Goal: Task Accomplishment & Management: Complete application form

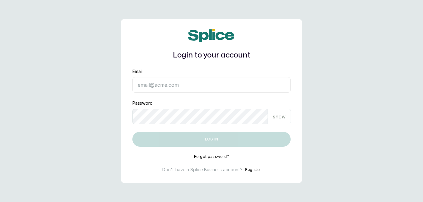
type input "Haircourtph@gmail.com"
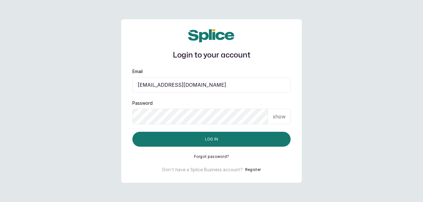
click at [265, 140] on button "Log in" at bounding box center [211, 139] width 158 height 15
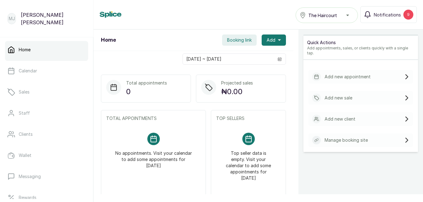
click at [350, 74] on p "Add new appointment" at bounding box center [347, 77] width 46 height 6
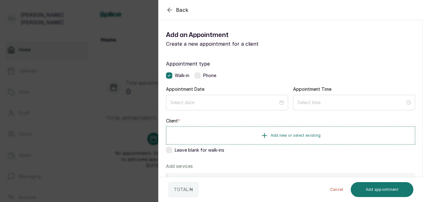
click at [346, 73] on div "Walk-in Phone" at bounding box center [290, 76] width 249 height 6
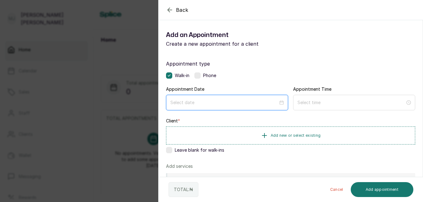
click at [214, 102] on input at bounding box center [224, 102] width 108 height 7
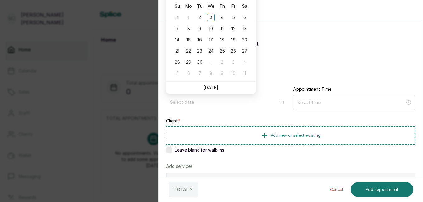
click at [209, 85] on link "[DATE]" at bounding box center [210, 87] width 15 height 5
type input "[DATE]"
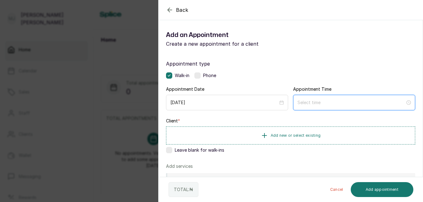
click at [331, 102] on input at bounding box center [351, 102] width 108 height 7
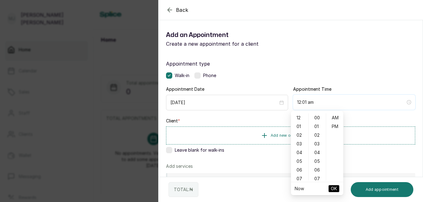
type input "12:02 am"
type input "3:00 am"
type input "7:00 am"
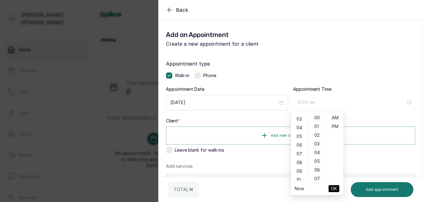
click at [298, 178] on div "10" at bounding box center [299, 180] width 15 height 9
click at [317, 171] on div "06" at bounding box center [317, 170] width 15 height 9
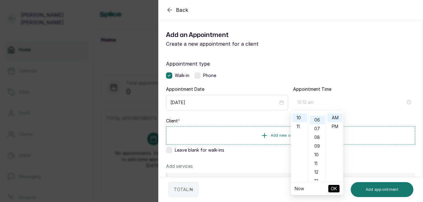
scroll to position [52, 0]
type input "10:06 am"
click at [332, 187] on span "OK" at bounding box center [334, 189] width 6 height 12
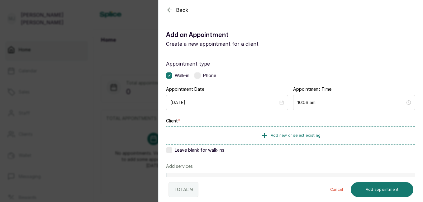
click at [332, 187] on button "Cancel" at bounding box center [336, 189] width 23 height 15
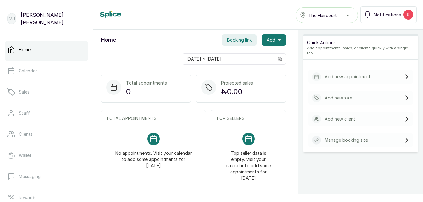
click at [331, 74] on p "Add new appointment" at bounding box center [347, 77] width 46 height 6
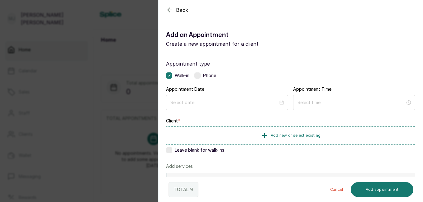
click at [274, 137] on span "Add new or select existing" at bounding box center [295, 135] width 50 height 5
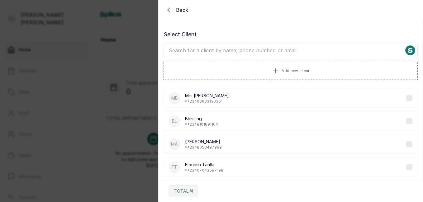
click at [276, 48] on input "text" at bounding box center [290, 51] width 254 height 16
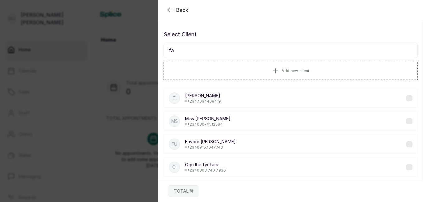
type input "fa"
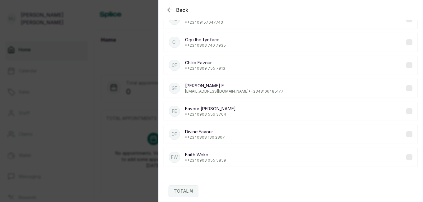
click at [168, 10] on icon "button" at bounding box center [169, 10] width 4 height 4
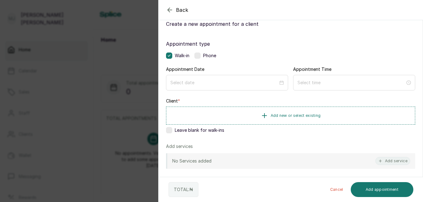
scroll to position [0, 0]
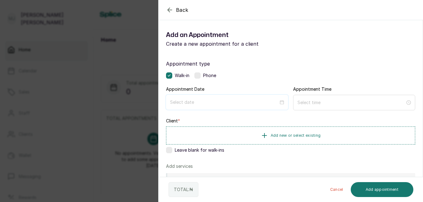
click at [243, 105] on input at bounding box center [224, 102] width 108 height 7
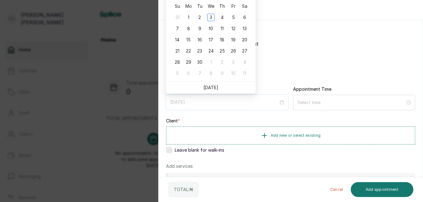
type input "[DATE]"
click at [210, 92] on li "[DATE]" at bounding box center [210, 88] width 15 height 12
click at [214, 88] on link "[DATE]" at bounding box center [210, 87] width 15 height 5
type input "[DATE]"
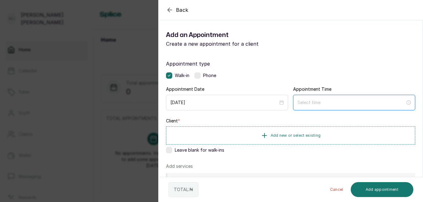
click at [323, 102] on input at bounding box center [351, 102] width 108 height 7
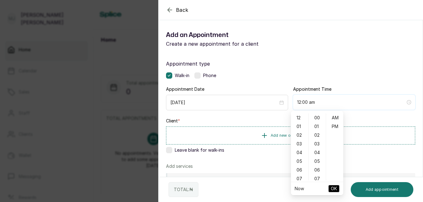
type input "12:00 am"
type input "7:00 am"
click at [300, 157] on div "10" at bounding box center [299, 155] width 15 height 9
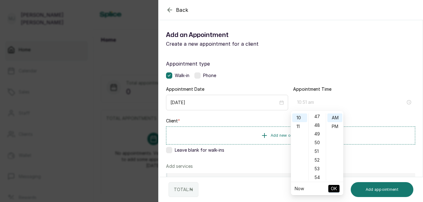
click at [318, 148] on div "51" at bounding box center [317, 151] width 15 height 9
type input "10:51 am"
click at [333, 190] on span "OK" at bounding box center [334, 189] width 6 height 12
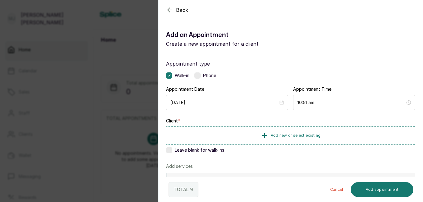
click at [317, 139] on button "Add new or select existing" at bounding box center [290, 136] width 249 height 18
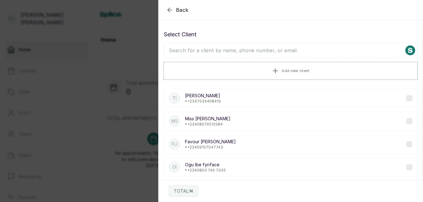
click at [246, 53] on input "text" at bounding box center [290, 51] width 254 height 16
type input "favour"
click at [247, 148] on div "FU Favour [PERSON_NAME] • [PHONE_NUMBER]" at bounding box center [290, 144] width 254 height 19
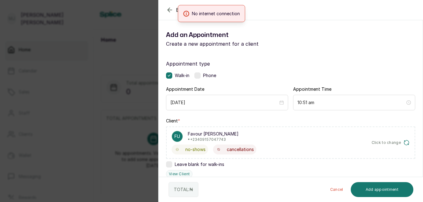
scroll to position [150, 0]
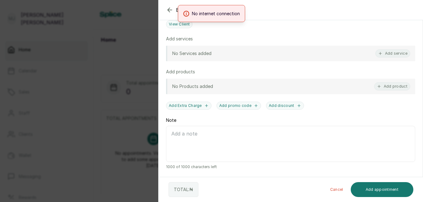
click at [392, 52] on button "Add service" at bounding box center [392, 53] width 35 height 8
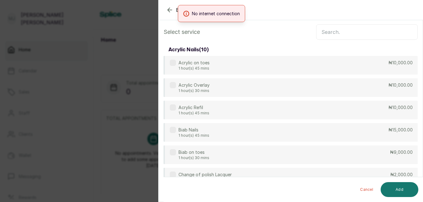
scroll to position [0, 0]
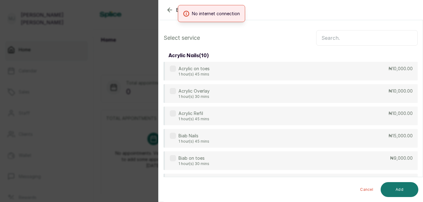
click at [353, 34] on input "text" at bounding box center [366, 38] width 101 height 16
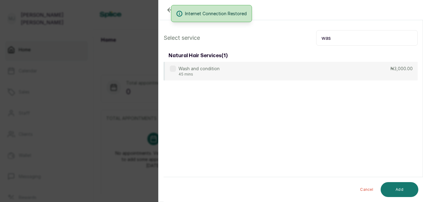
type input "was"
click at [313, 68] on div "Wash and condition 45 mins ₦3,000.00" at bounding box center [290, 71] width 254 height 19
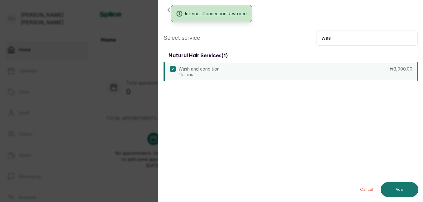
click at [401, 188] on button "Add" at bounding box center [399, 189] width 38 height 15
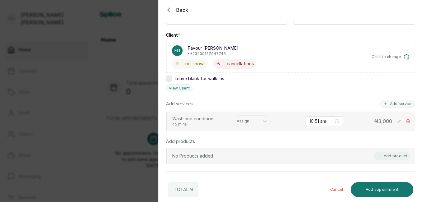
scroll to position [87, 0]
click at [392, 104] on button "Add service" at bounding box center [397, 103] width 35 height 8
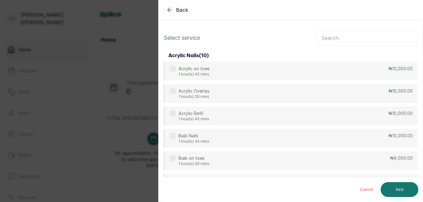
click at [353, 34] on input "text" at bounding box center [366, 38] width 101 height 16
type input "n"
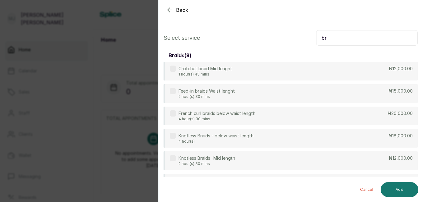
type input "b"
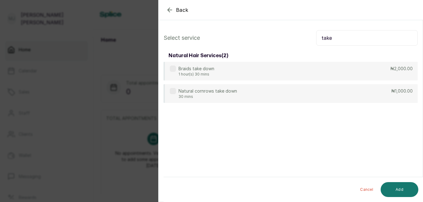
type input "take"
click at [322, 71] on div "Braids take down 1 hour(s) 30 mins ₦2,000.00" at bounding box center [290, 71] width 254 height 19
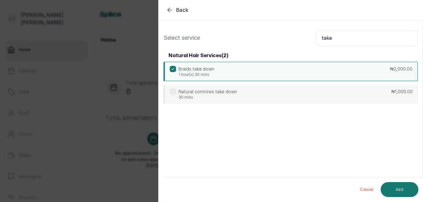
click at [394, 189] on button "Add" at bounding box center [399, 189] width 38 height 15
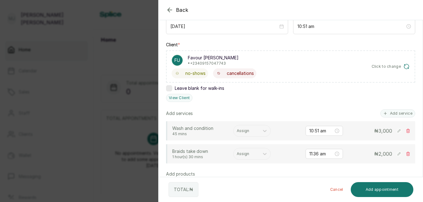
scroll to position [80, 0]
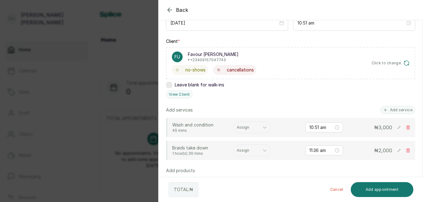
click at [392, 111] on button "Add service" at bounding box center [397, 110] width 35 height 8
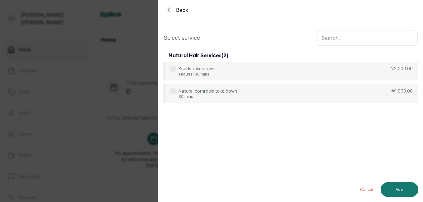
scroll to position [0, 0]
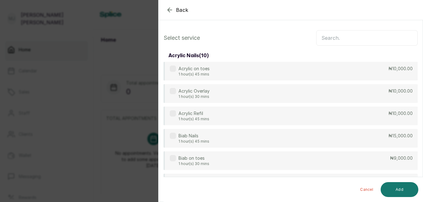
click at [368, 42] on input "text" at bounding box center [366, 38] width 101 height 16
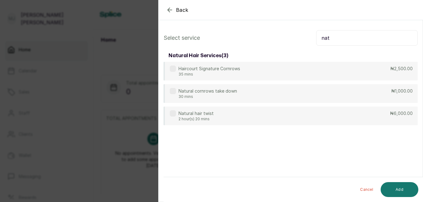
type input "nat"
click at [302, 118] on div "Natural hair twist 2 hour(s) 20 mins ₦6,000.00" at bounding box center [290, 116] width 254 height 19
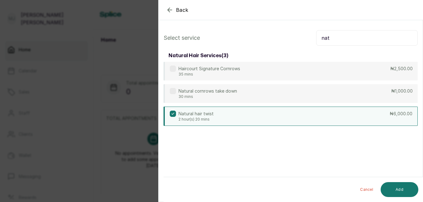
click at [400, 188] on button "Add" at bounding box center [399, 189] width 38 height 15
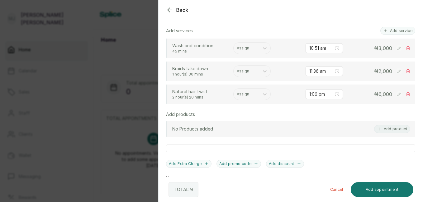
scroll to position [163, 0]
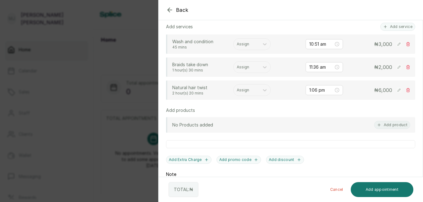
click at [248, 40] on div "Assign" at bounding box center [251, 44] width 37 height 12
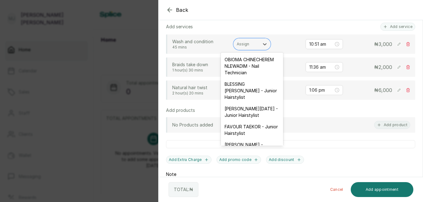
click at [249, 139] on div "FAVOUR TAEKOR - Junior Hairstylist" at bounding box center [252, 130] width 62 height 18
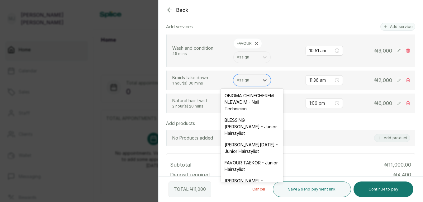
click at [247, 76] on div "Assign" at bounding box center [251, 80] width 37 height 12
click at [259, 175] on div "FAVOUR TAEKOR - Junior Hairstylist" at bounding box center [252, 166] width 62 height 18
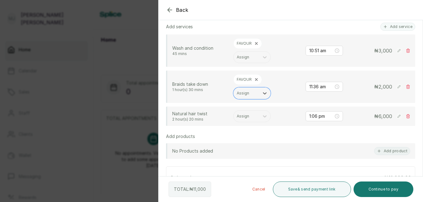
click at [243, 118] on div at bounding box center [246, 117] width 19 height 6
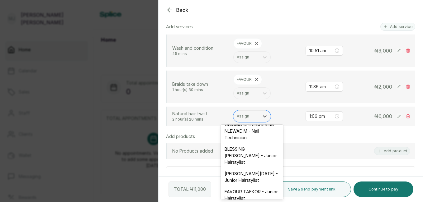
scroll to position [12, 0]
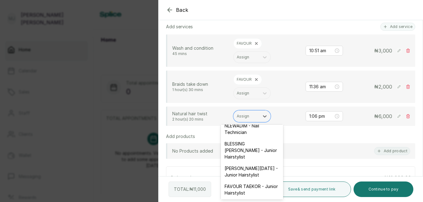
click at [263, 198] on div "FAVOUR TAEKOR - Junior Hairstylist" at bounding box center [252, 190] width 62 height 18
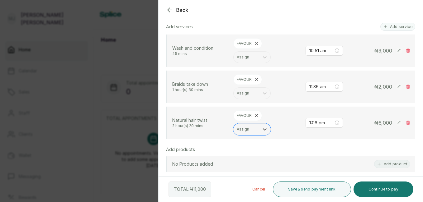
click at [333, 191] on button "Save & send payment link" at bounding box center [312, 190] width 78 height 16
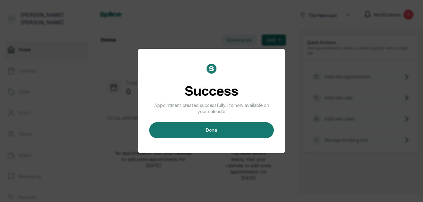
click at [228, 131] on button "done" at bounding box center [211, 130] width 124 height 16
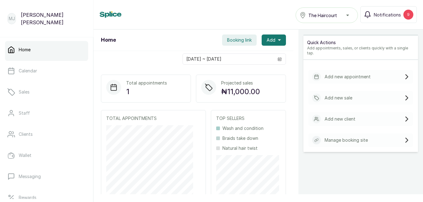
click at [155, 91] on p "1" at bounding box center [146, 91] width 41 height 11
click at [38, 94] on link "Sales" at bounding box center [46, 91] width 83 height 17
